Goal: Information Seeking & Learning: Learn about a topic

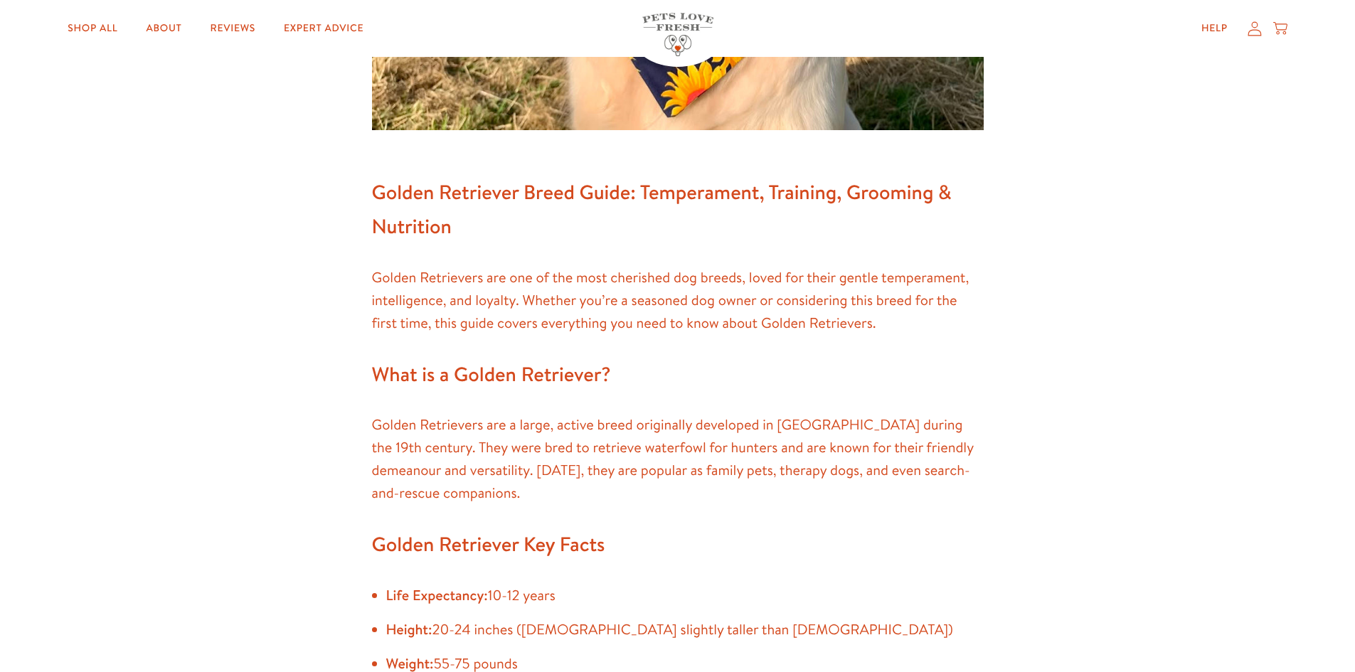
scroll to position [640, 0]
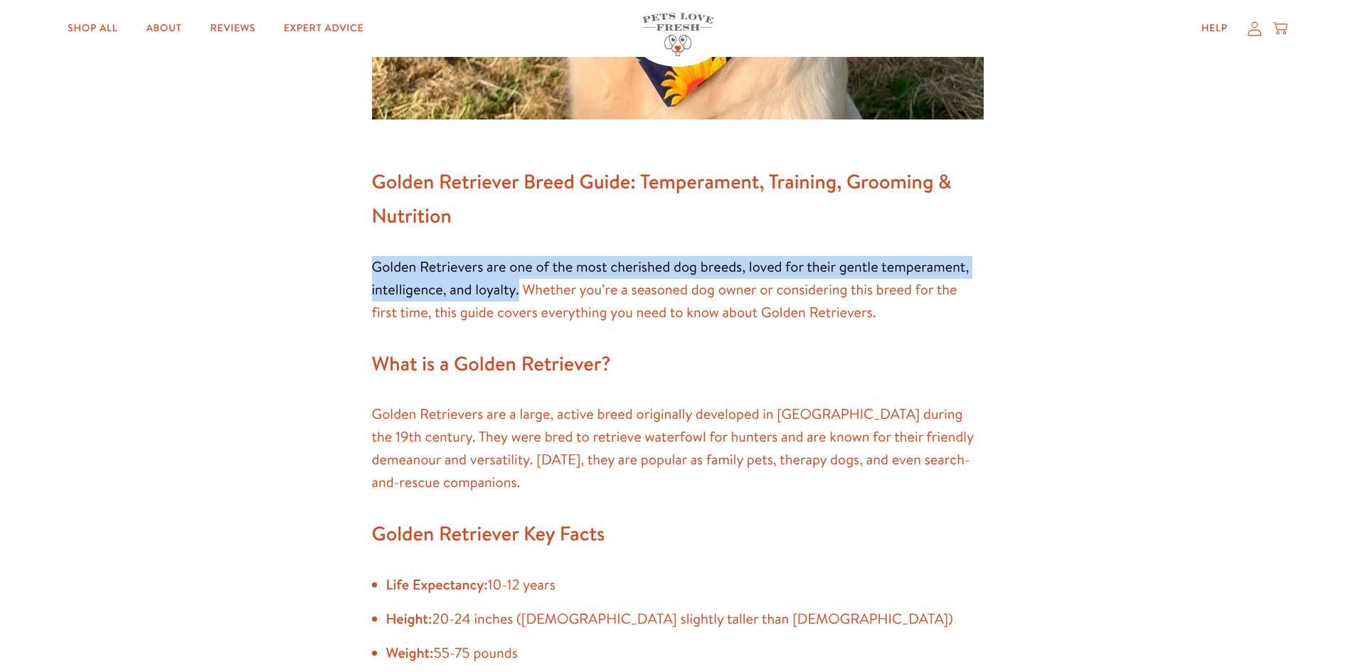
drag, startPoint x: 366, startPoint y: 259, endPoint x: 247, endPoint y: 0, distance: 285.2
copy p "Golden Retrievers are one of the most cherished dog breeds, loved for their gen…"
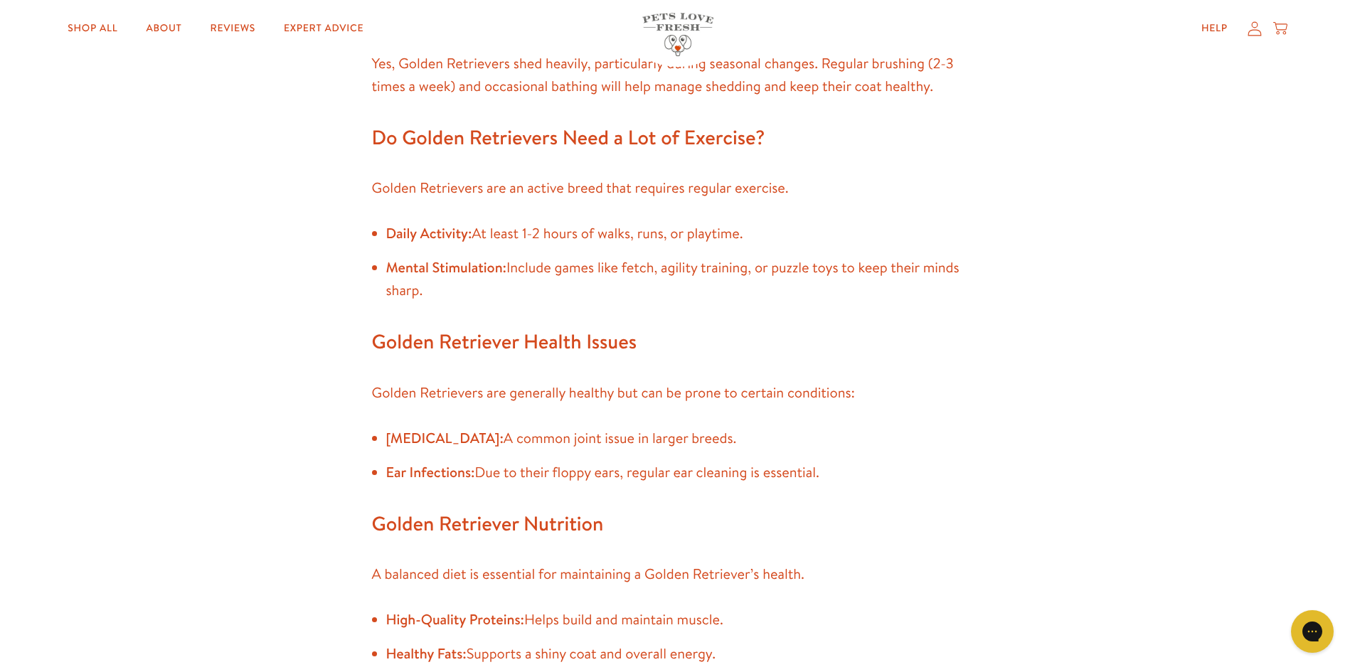
scroll to position [760, 0]
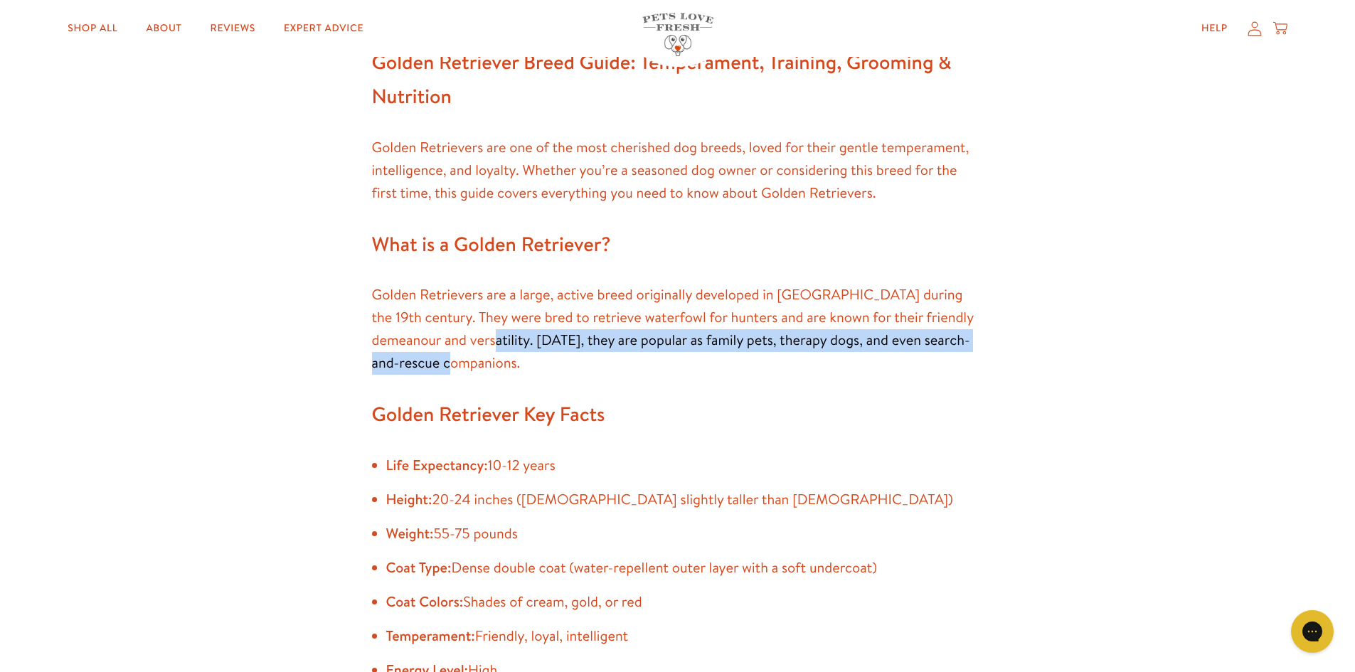
drag, startPoint x: 476, startPoint y: 357, endPoint x: 439, endPoint y: 336, distance: 42.4
click at [439, 336] on p "Golden Retrievers are a large, active breed originally developed in [GEOGRAPHIC…" at bounding box center [678, 329] width 612 height 91
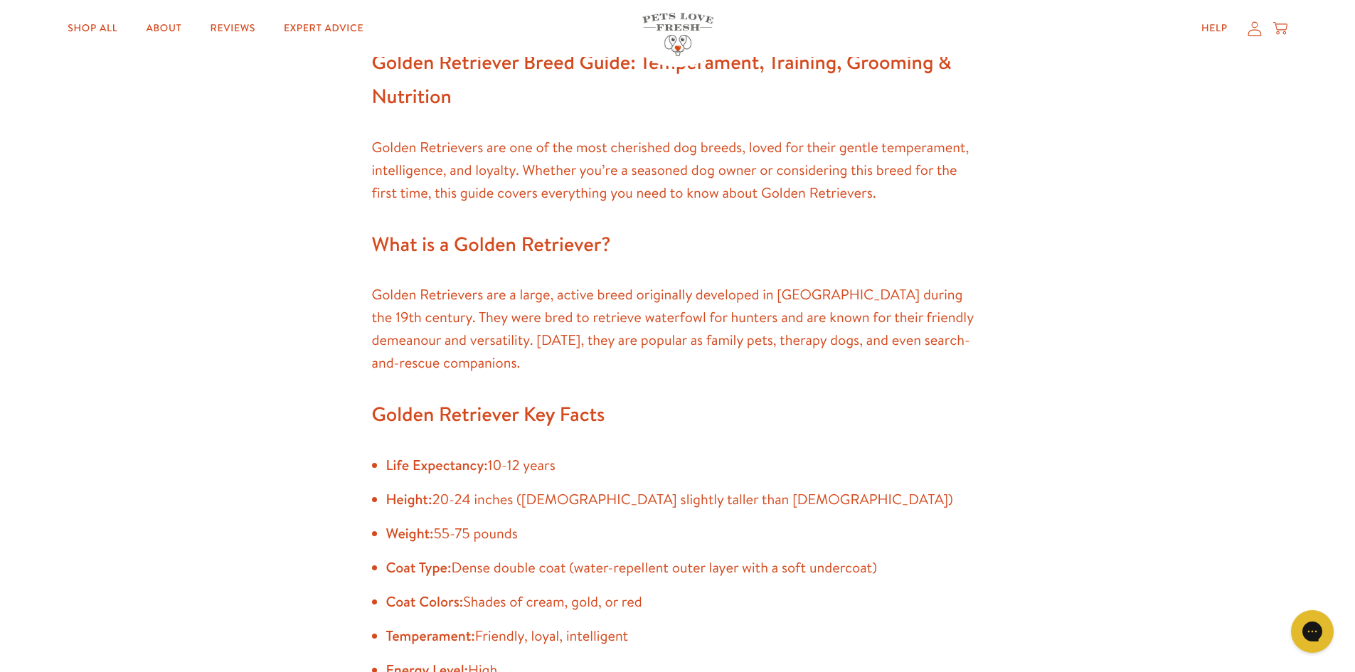
click at [425, 321] on p "Golden Retrievers are a large, active breed originally developed in [GEOGRAPHIC…" at bounding box center [678, 329] width 612 height 91
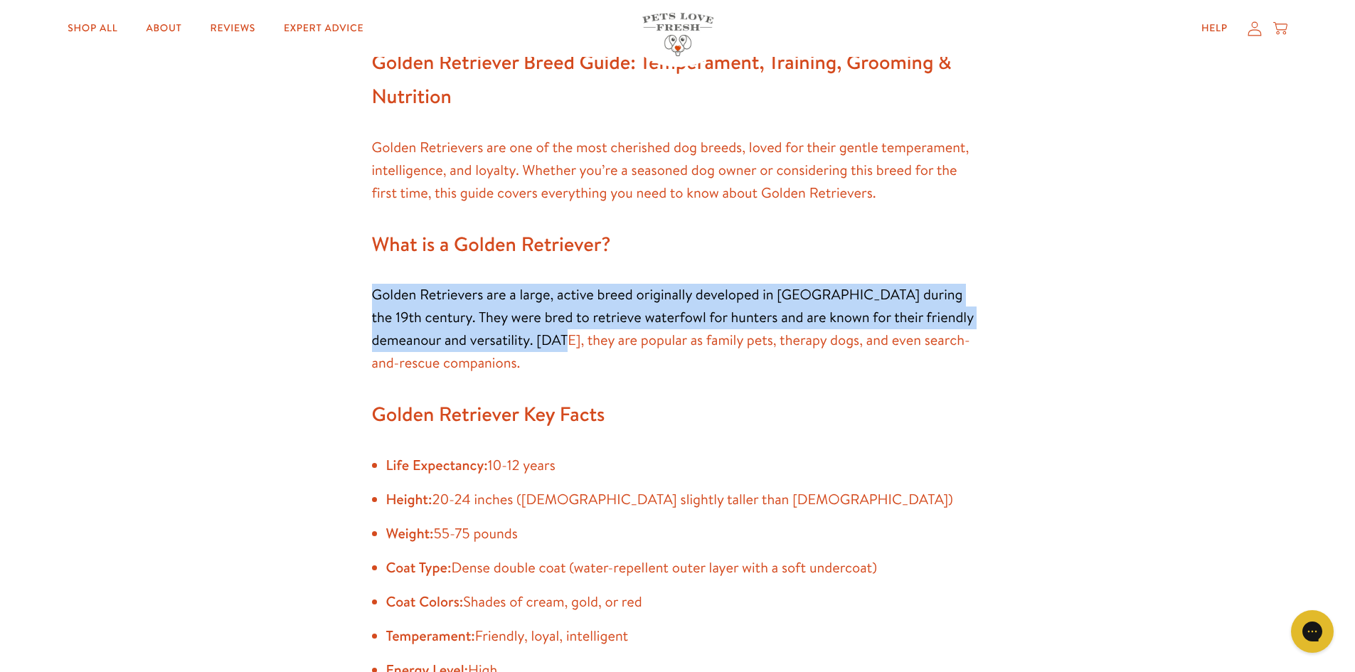
drag, startPoint x: 356, startPoint y: 299, endPoint x: 518, endPoint y: 336, distance: 165.7
click at [519, 336] on p "Golden Retrievers are a large, active breed originally developed in [GEOGRAPHIC…" at bounding box center [678, 329] width 612 height 91
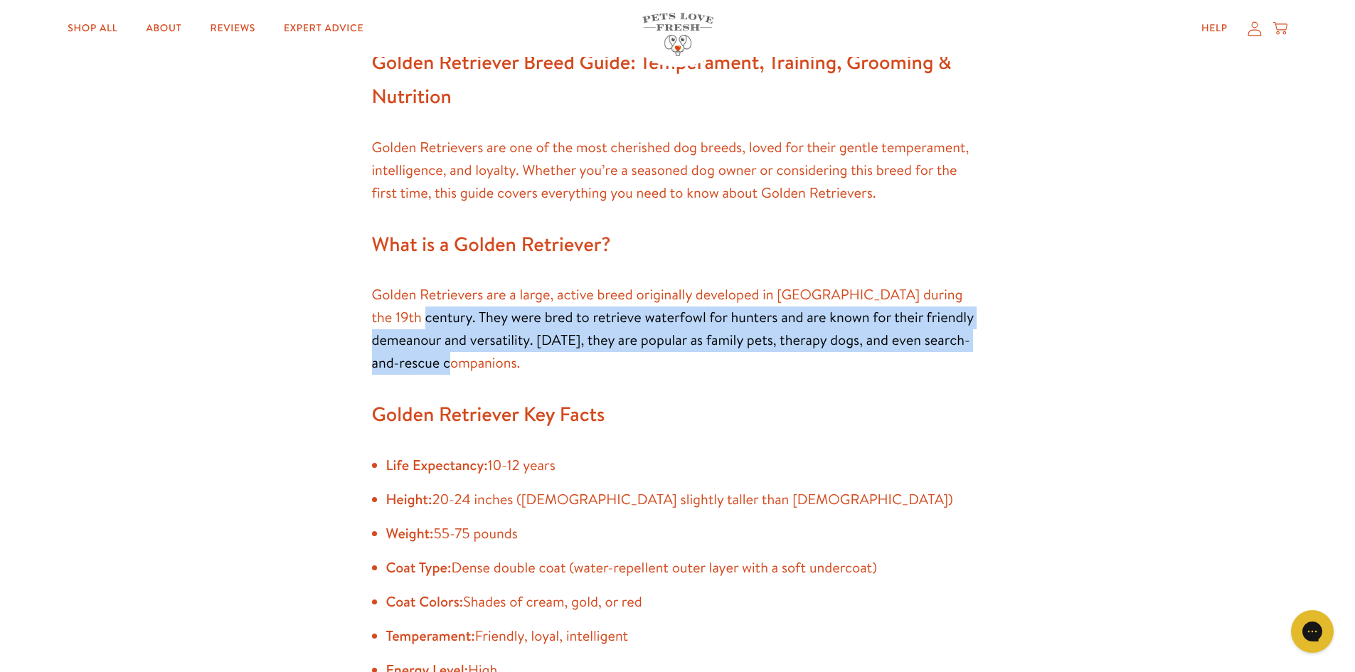
drag, startPoint x: 370, startPoint y: 310, endPoint x: 488, endPoint y: 358, distance: 127.3
copy p "They were bred to retrieve waterfowl for hunters and are known for their friend…"
